Goal: Transaction & Acquisition: Purchase product/service

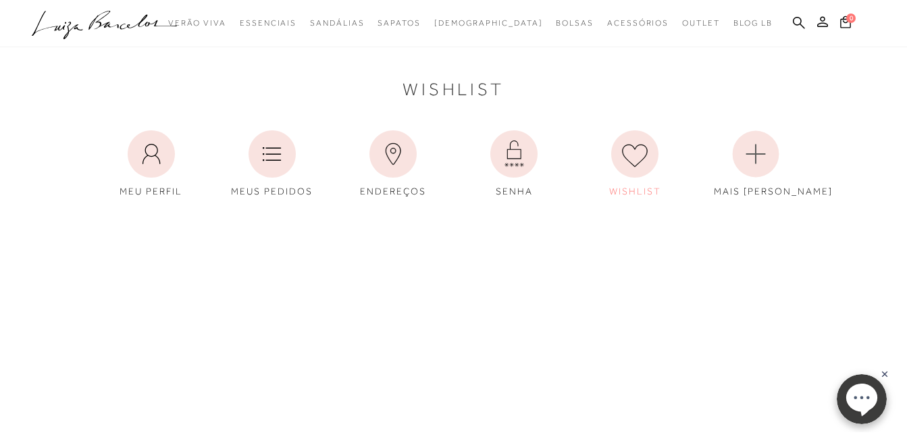
click at [161, 22] on icon ".a{fill-rule:evenodd;}" at bounding box center [105, 25] width 146 height 28
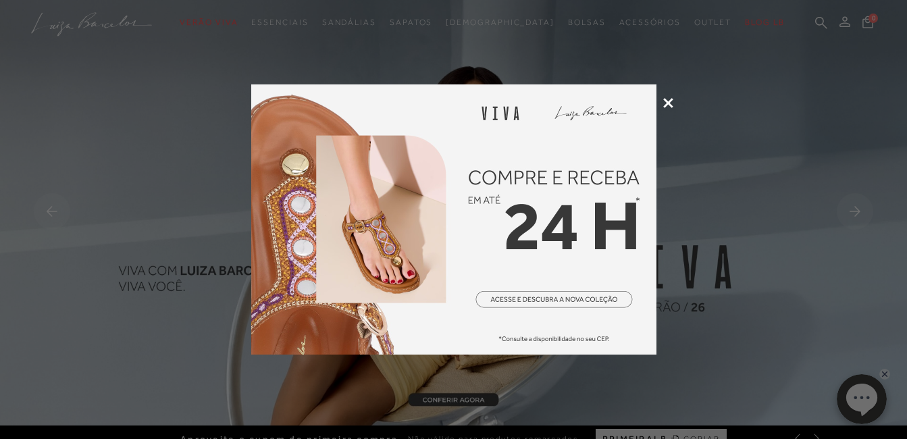
click at [669, 103] on icon at bounding box center [668, 103] width 10 height 10
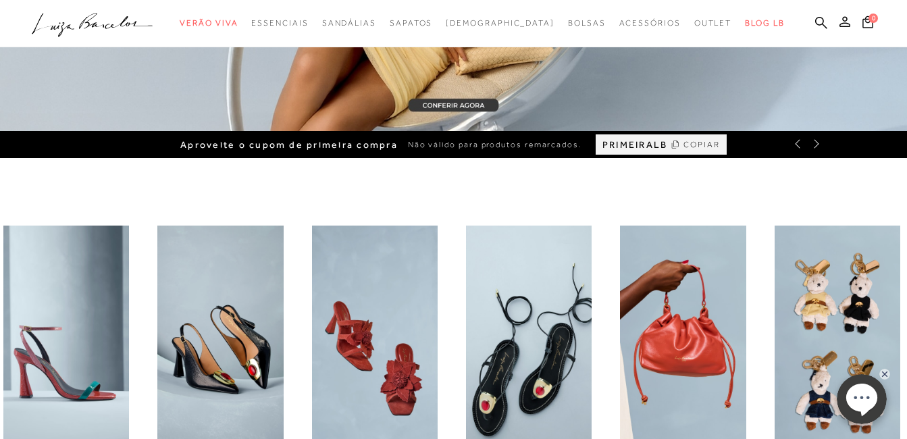
scroll to position [450, 0]
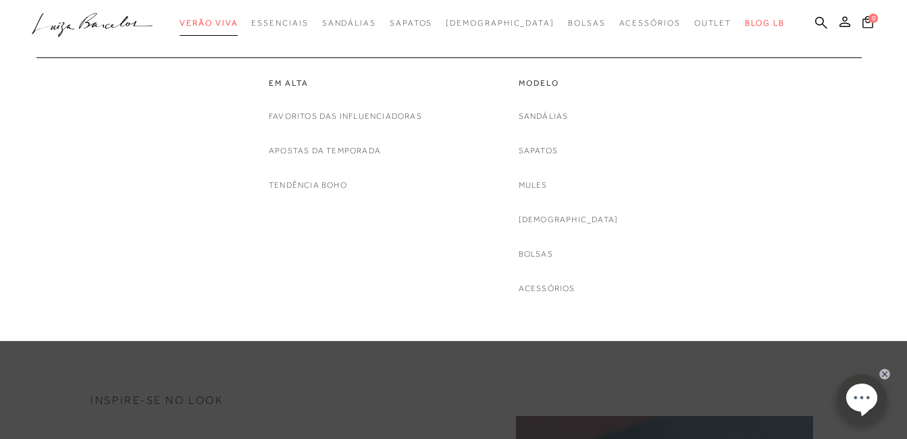
click at [227, 30] on link "Verão Viva" at bounding box center [209, 23] width 58 height 25
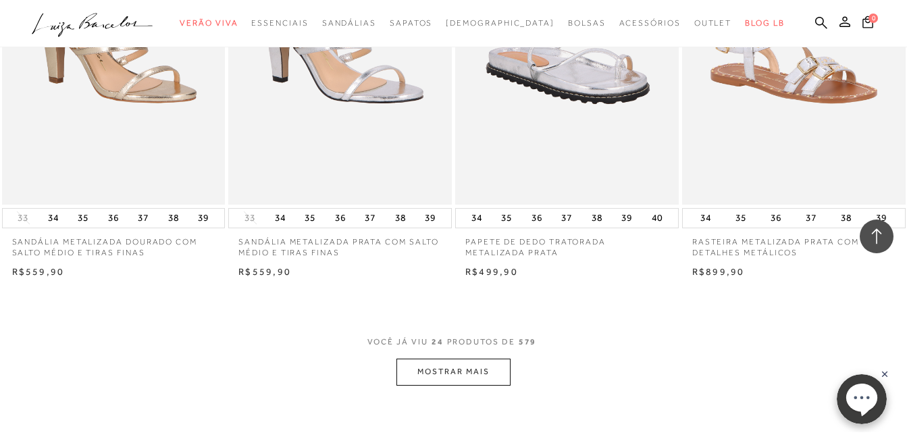
scroll to position [2475, 0]
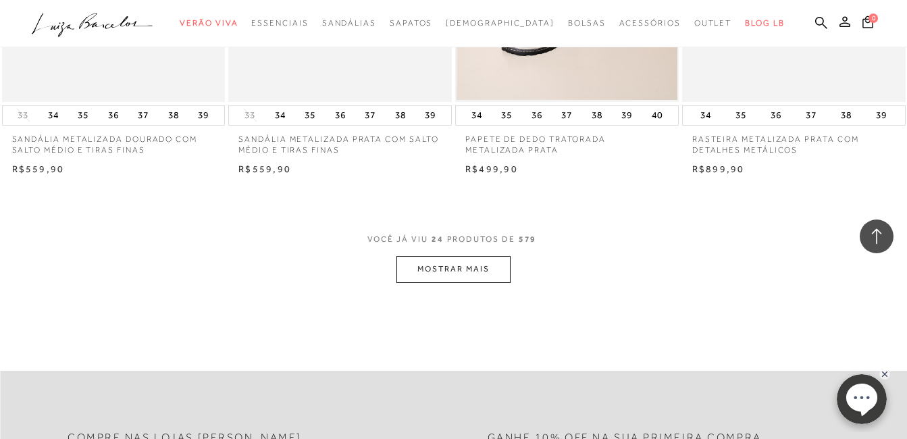
click at [462, 277] on button "MOSTRAR MAIS" at bounding box center [452, 269] width 113 height 26
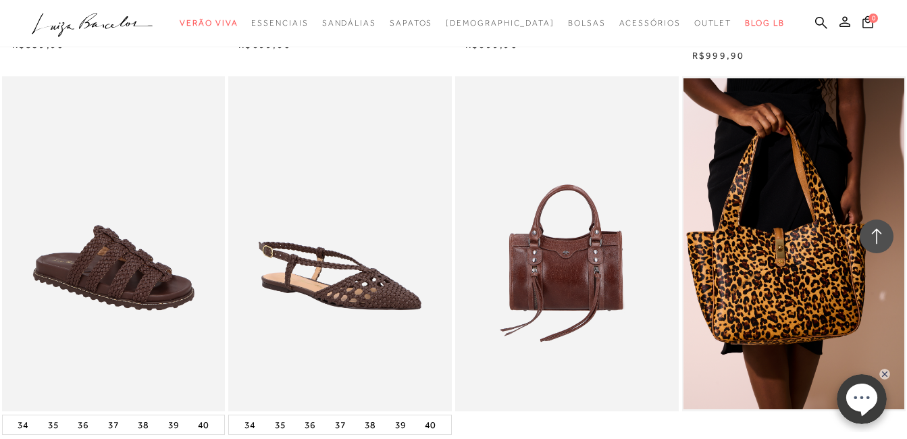
scroll to position [5176, 0]
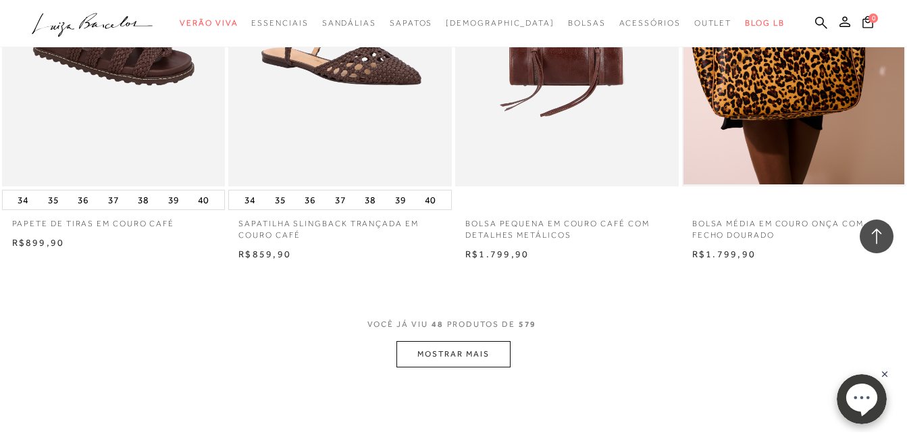
click at [455, 355] on button "MOSTRAR MAIS" at bounding box center [452, 354] width 113 height 26
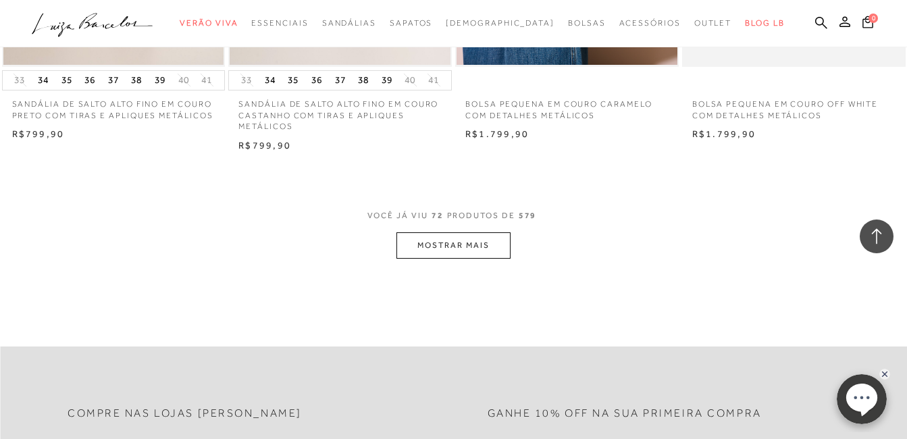
scroll to position [7650, 0]
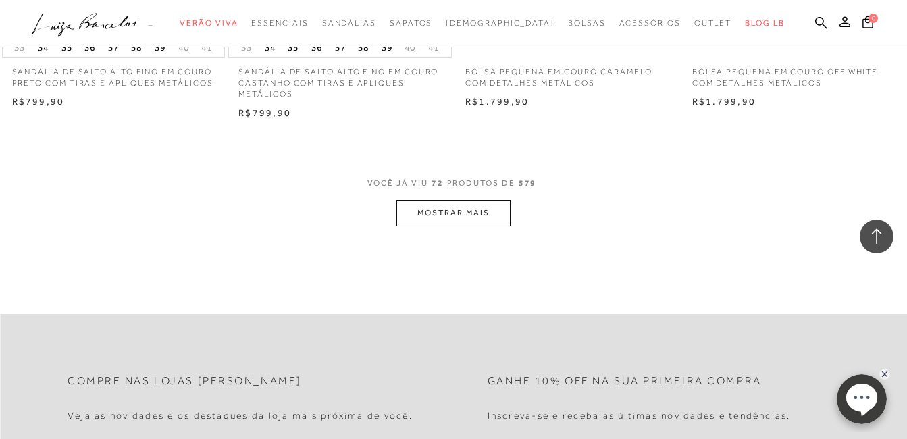
click at [435, 217] on button "MOSTRAR MAIS" at bounding box center [452, 213] width 113 height 26
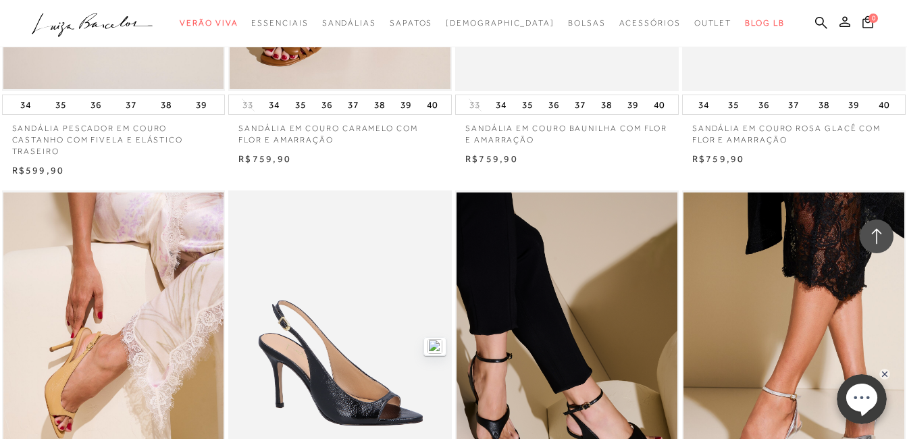
scroll to position [9001, 0]
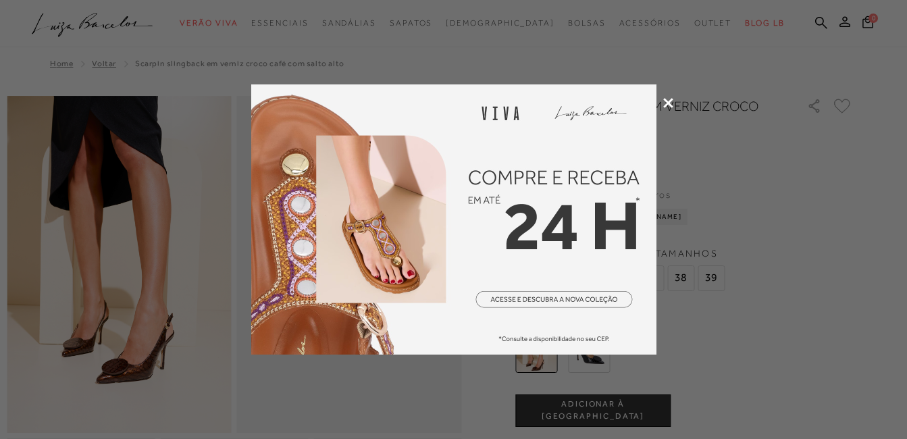
drag, startPoint x: 669, startPoint y: 99, endPoint x: 583, endPoint y: 124, distance: 89.9
click at [669, 99] on icon at bounding box center [668, 103] width 10 height 10
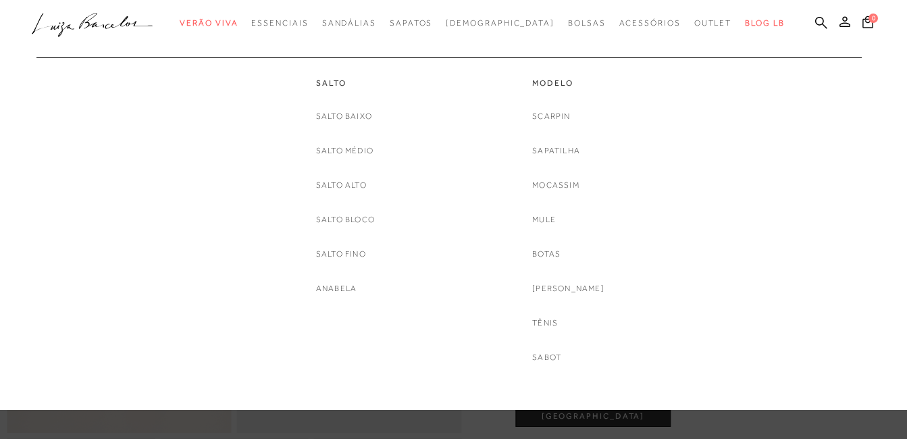
scroll to position [225, 0]
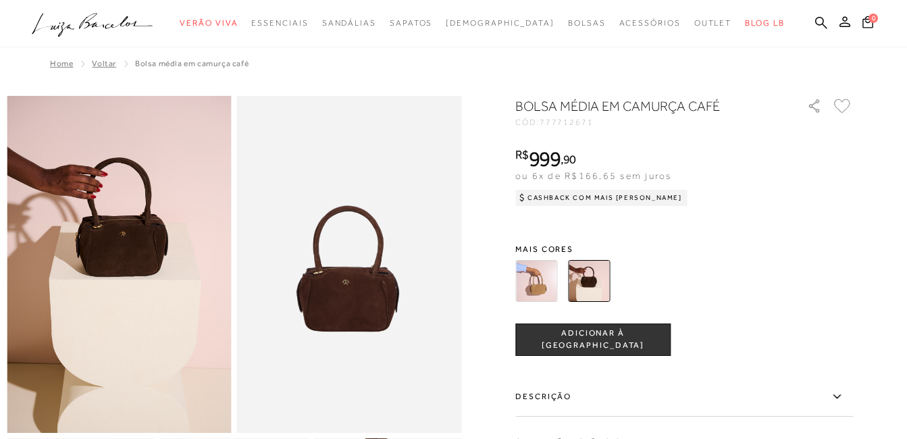
scroll to position [113, 0]
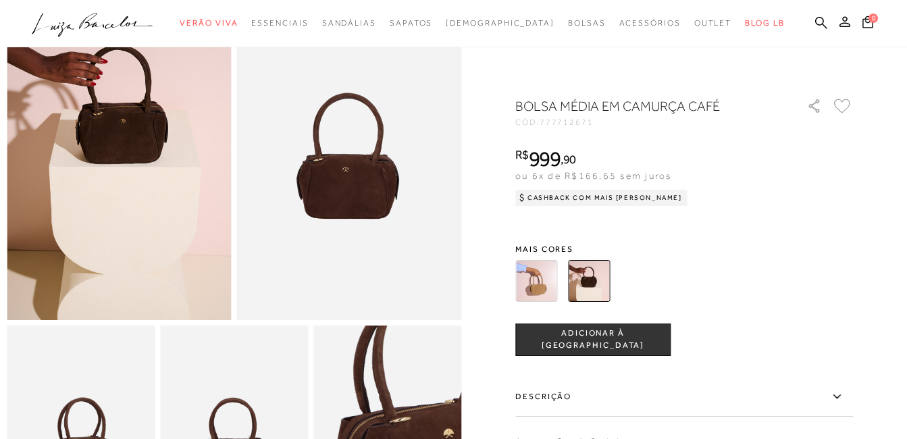
click at [550, 297] on img at bounding box center [536, 281] width 42 height 42
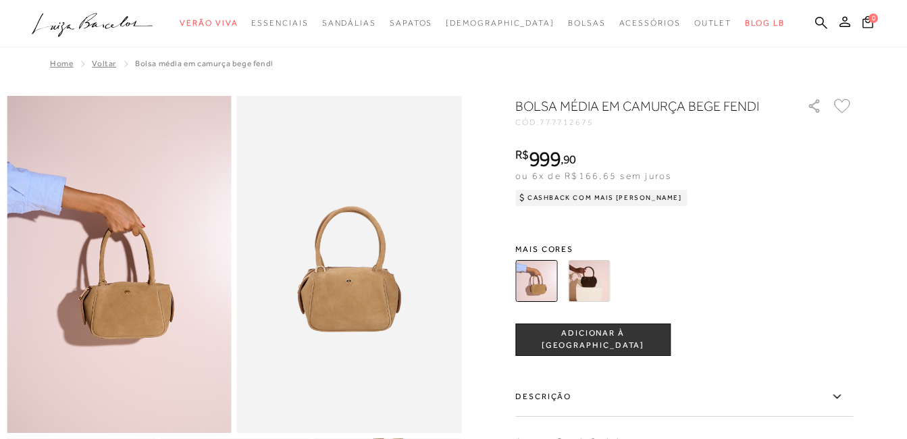
scroll to position [113, 0]
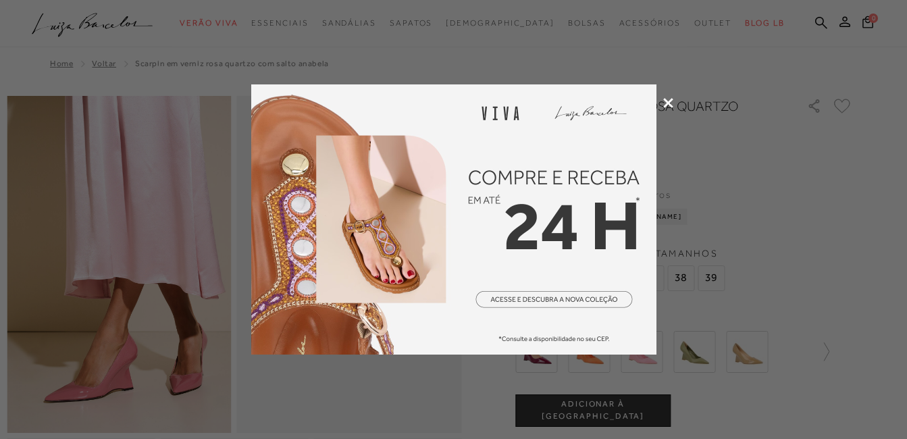
click at [663, 101] on icon at bounding box center [668, 103] width 10 height 10
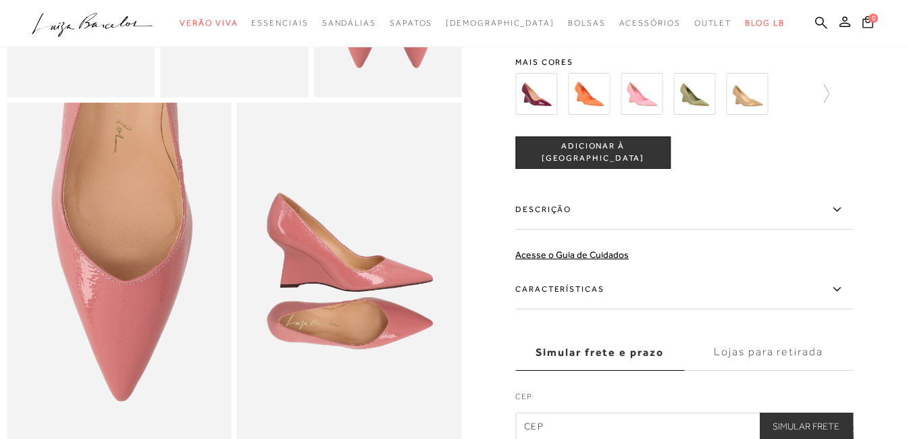
scroll to position [675, 0]
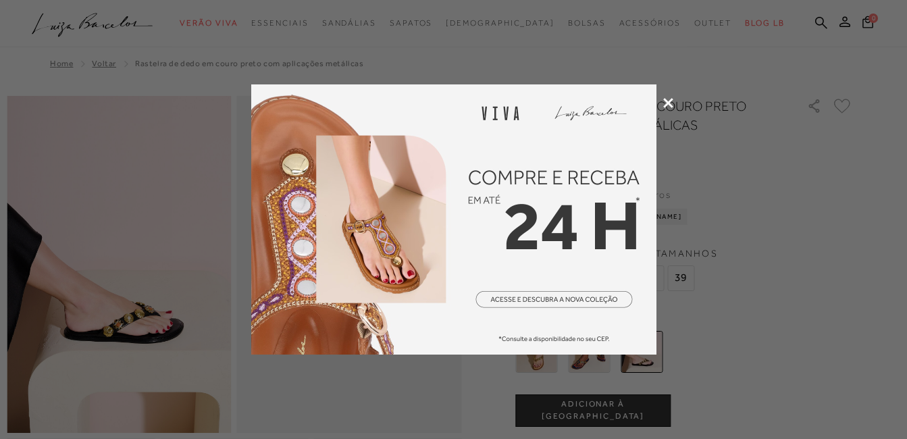
click at [666, 103] on icon at bounding box center [668, 103] width 10 height 10
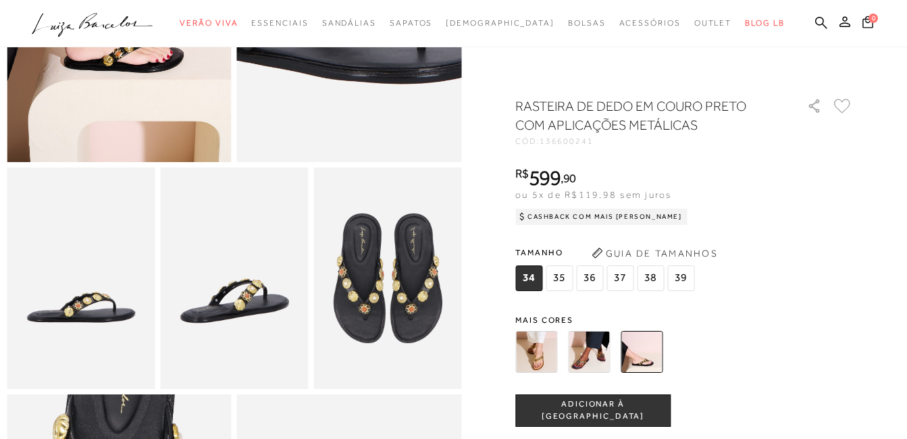
scroll to position [225, 0]
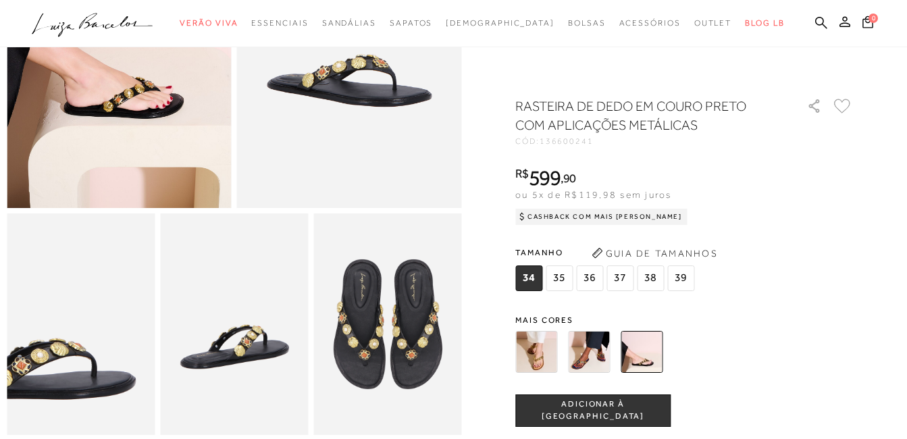
drag, startPoint x: 132, startPoint y: 348, endPoint x: 385, endPoint y: 357, distance: 252.6
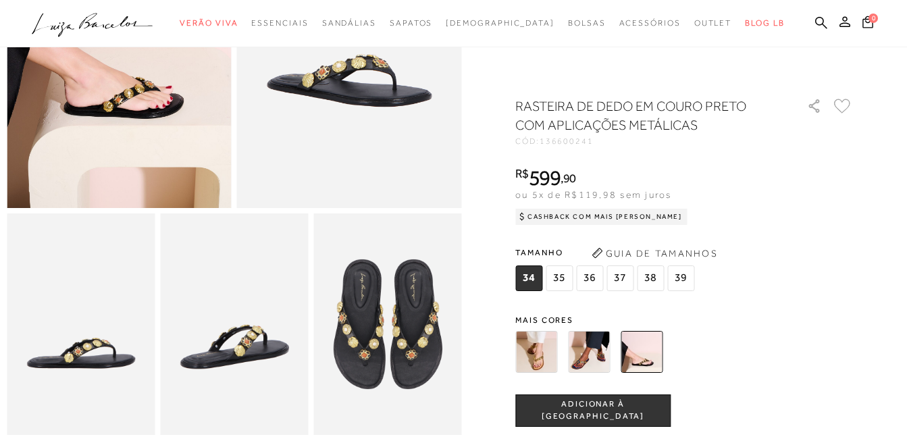
click at [597, 340] on img at bounding box center [589, 352] width 42 height 42
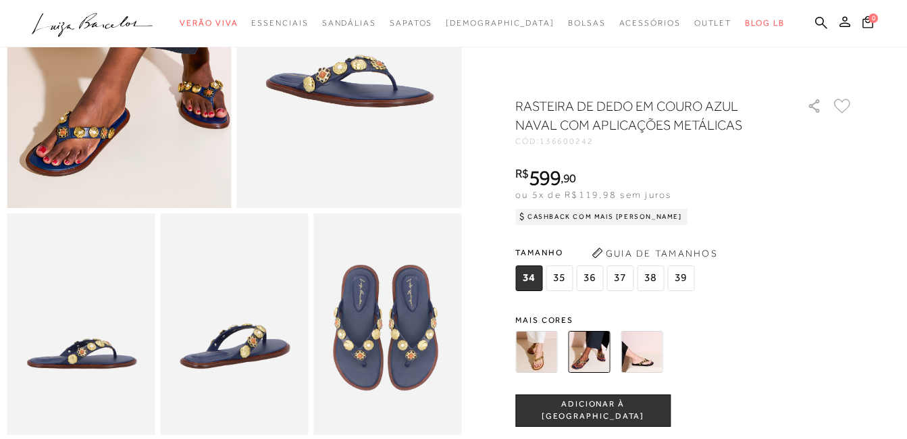
click at [541, 354] on img at bounding box center [536, 352] width 42 height 42
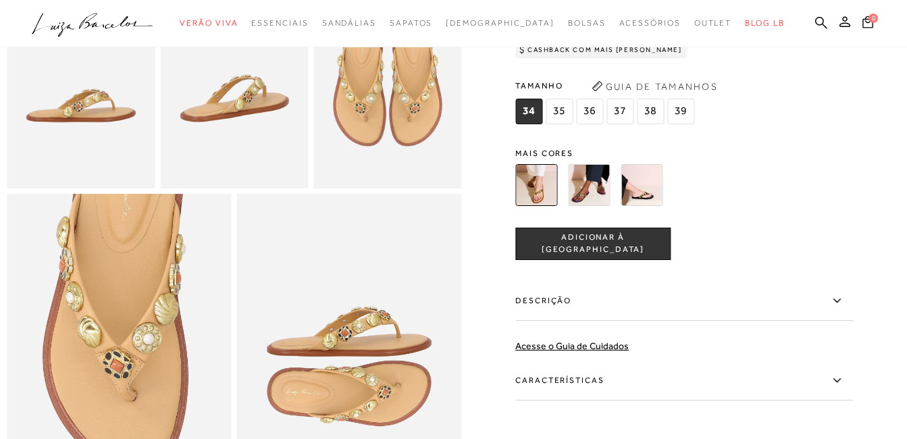
scroll to position [675, 0]
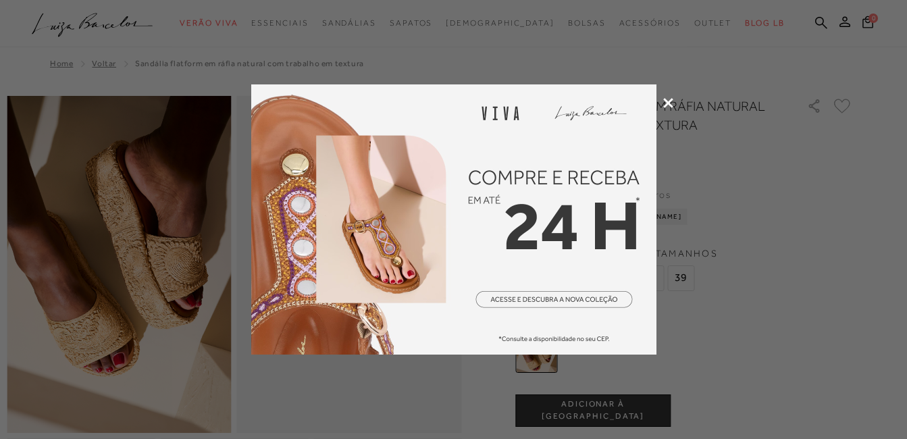
click at [670, 100] on icon at bounding box center [668, 103] width 10 height 10
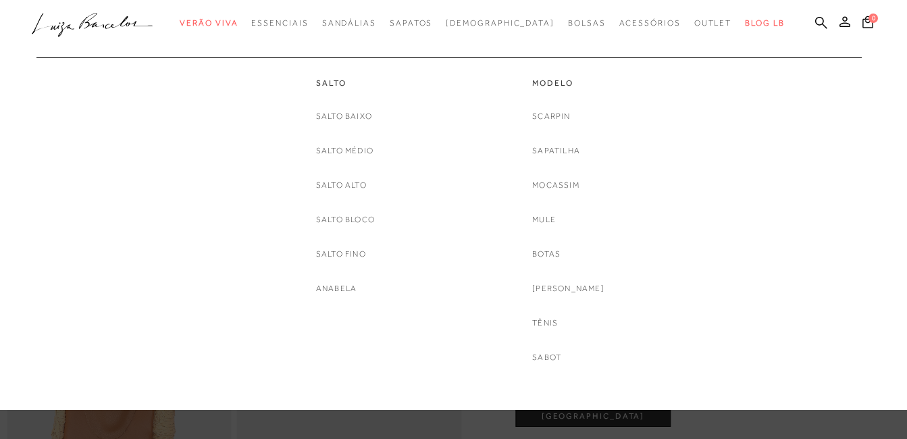
scroll to position [225, 0]
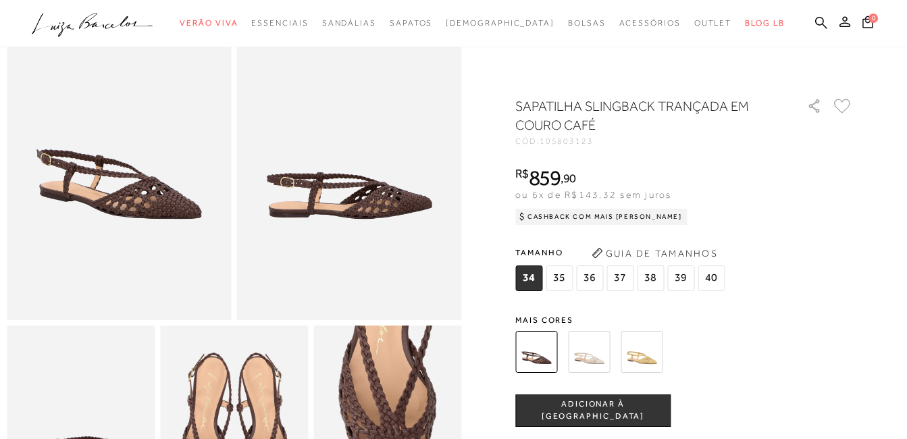
click at [582, 353] on img at bounding box center [589, 352] width 42 height 42
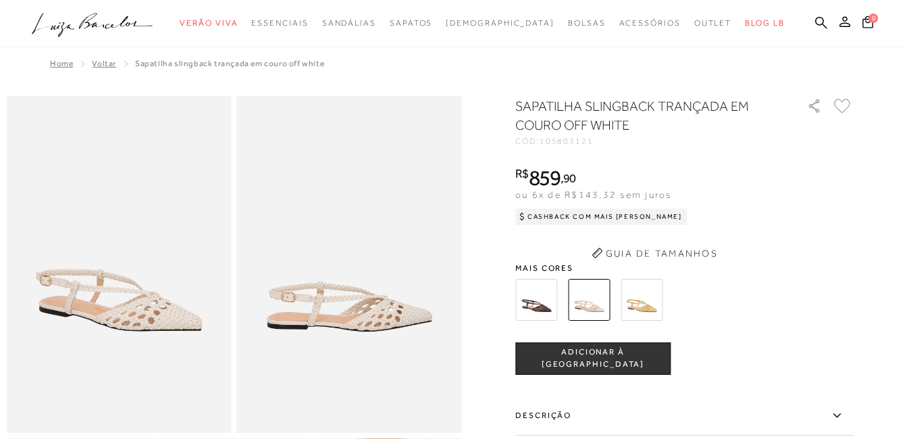
drag, startPoint x: 127, startPoint y: 275, endPoint x: 325, endPoint y: 324, distance: 204.5
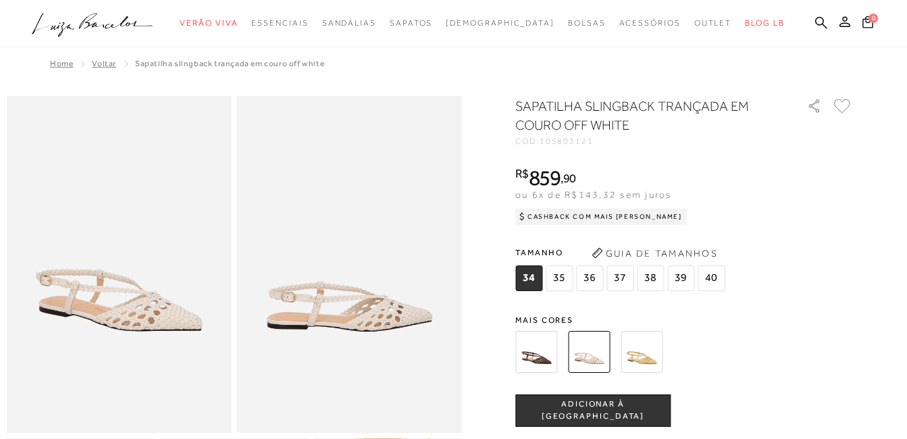
click at [641, 356] on img at bounding box center [641, 352] width 42 height 42
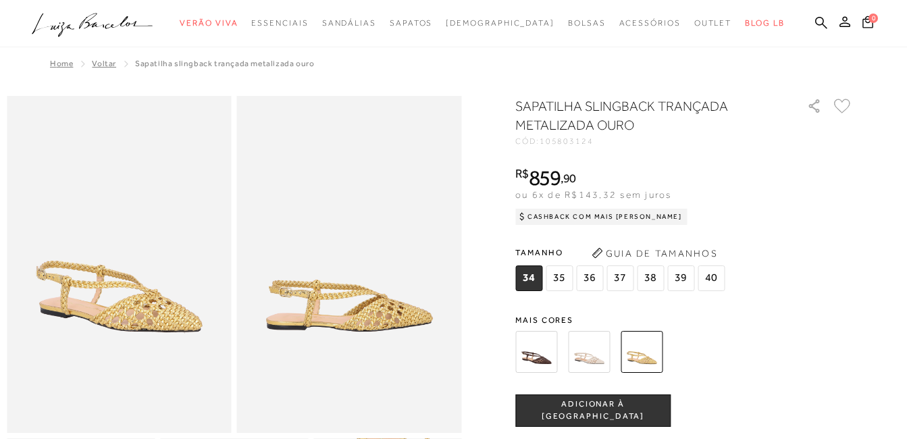
click at [547, 354] on img at bounding box center [536, 352] width 42 height 42
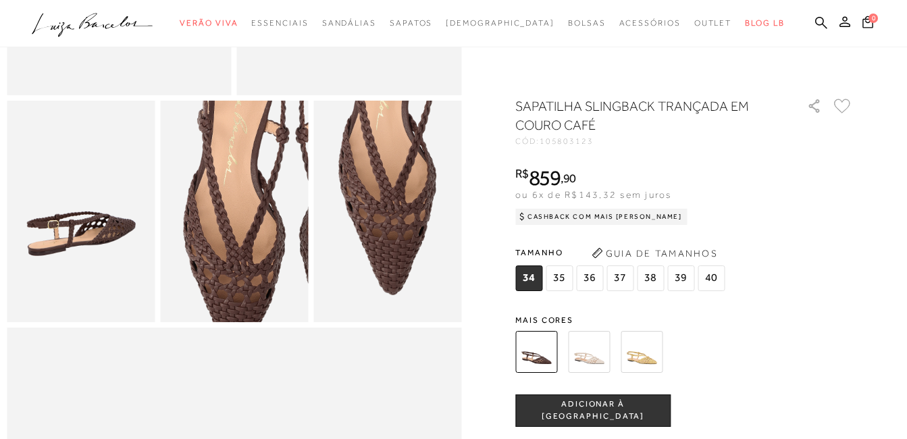
drag, startPoint x: 176, startPoint y: 242, endPoint x: 265, endPoint y: 274, distance: 94.8
